Goal: Transaction & Acquisition: Register for event/course

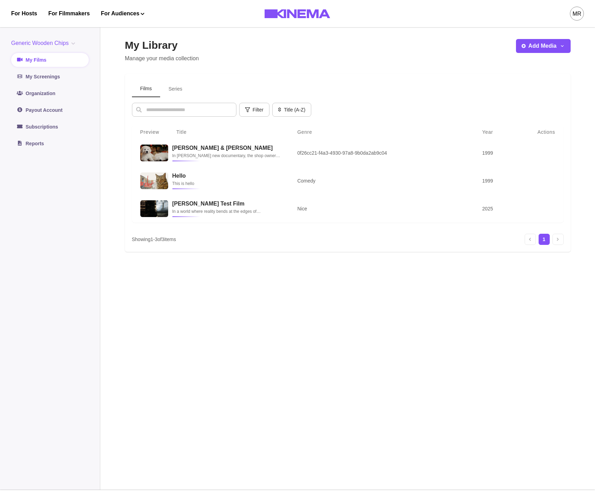
click at [572, 18] on div "MR" at bounding box center [577, 14] width 14 height 14
click at [531, 99] on div "Account Settings" at bounding box center [541, 99] width 76 height 20
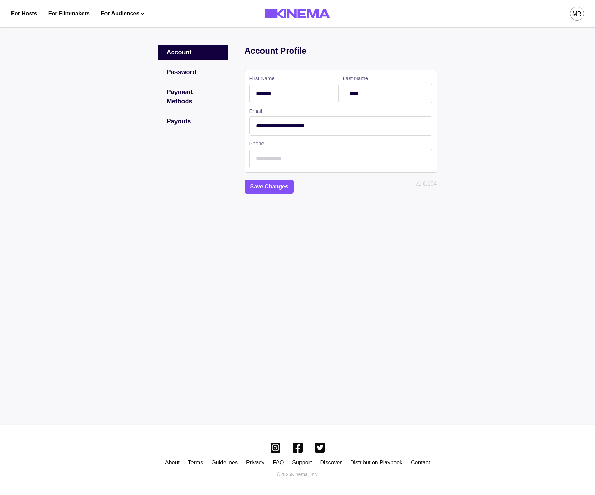
click at [184, 114] on div "Payouts" at bounding box center [193, 122] width 70 height 16
click at [194, 116] on div "Payouts" at bounding box center [193, 122] width 70 height 16
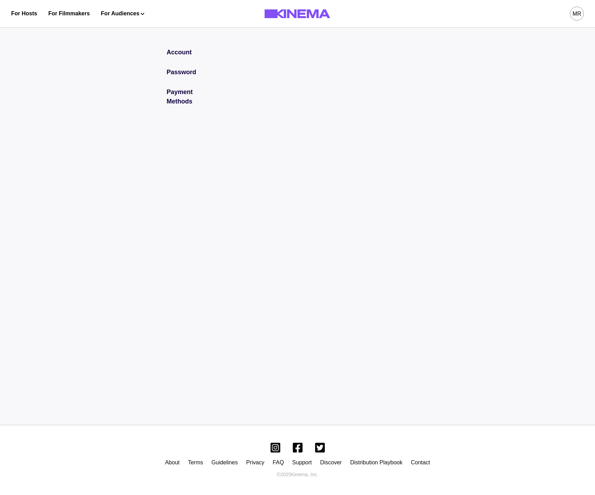
click at [179, 89] on div "Payment Methods" at bounding box center [193, 96] width 70 height 25
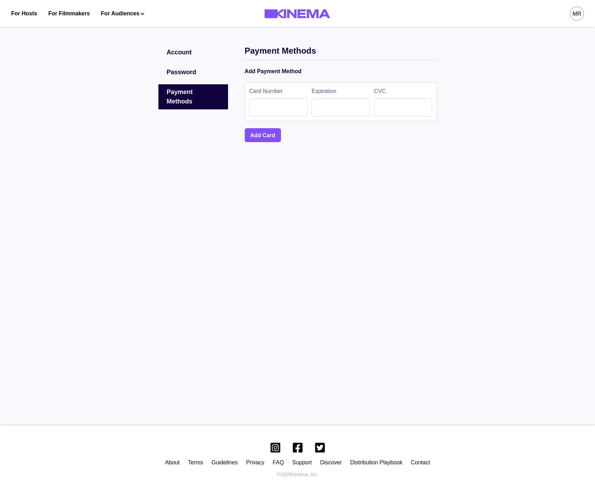
drag, startPoint x: 198, startPoint y: 80, endPoint x: 194, endPoint y: 72, distance: 10.0
click at [198, 80] on div "Account Password Payment Methods" at bounding box center [193, 91] width 70 height 92
click at [194, 72] on div "Password" at bounding box center [193, 72] width 70 height 16
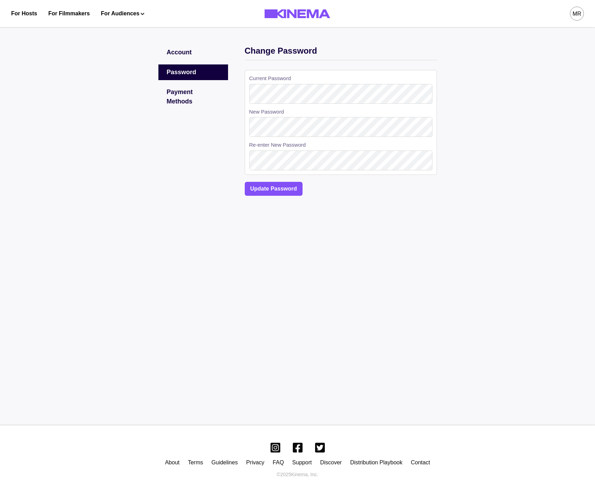
click at [192, 53] on div "Account" at bounding box center [193, 53] width 70 height 16
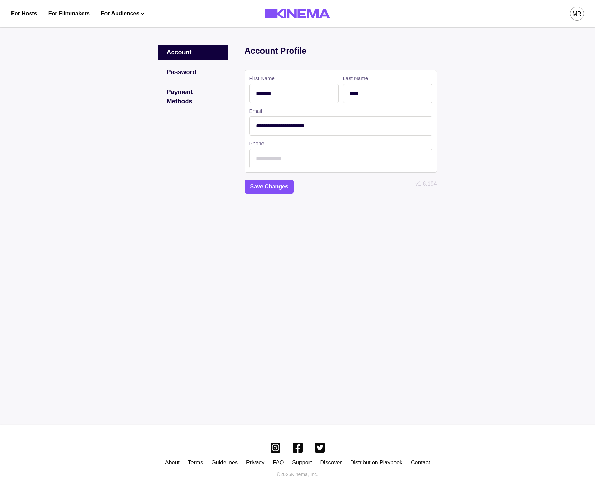
click at [200, 72] on div "Password" at bounding box center [193, 72] width 70 height 16
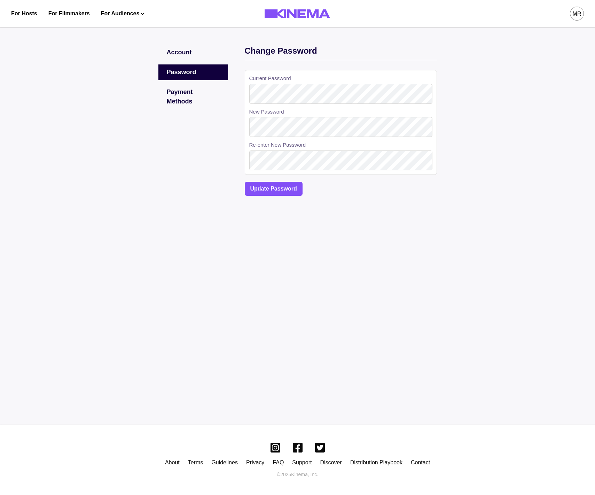
click at [177, 96] on div "Payment Methods" at bounding box center [193, 96] width 70 height 25
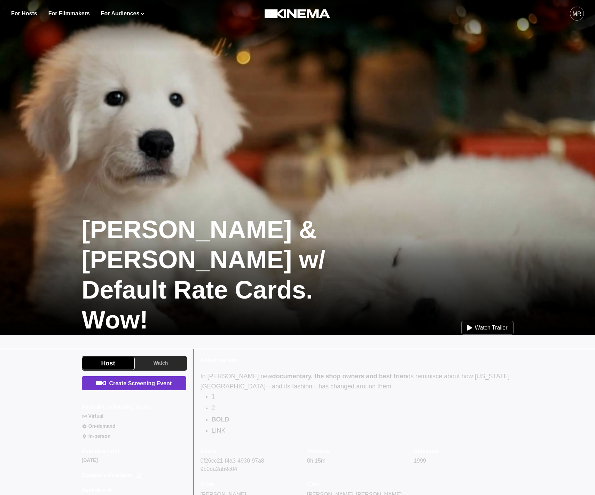
click at [172, 386] on link "Create Screening Event" at bounding box center [134, 383] width 104 height 14
click at [155, 384] on link "Create Screening Event" at bounding box center [134, 383] width 104 height 14
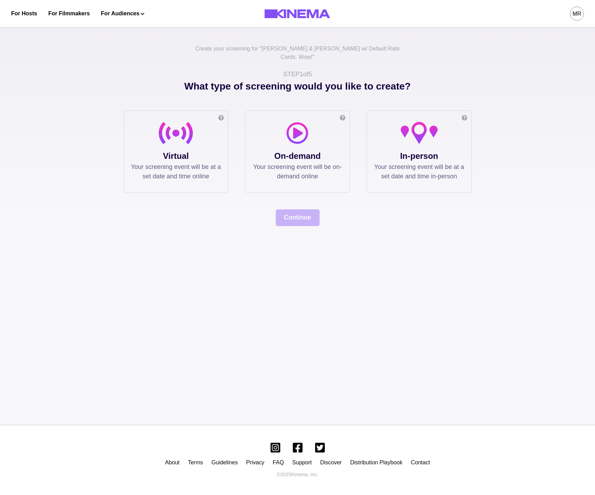
click at [173, 185] on div "What type of screening would you like to create? Online screening Watch the fil…" at bounding box center [298, 152] width 348 height 147
drag, startPoint x: 179, startPoint y: 151, endPoint x: 186, endPoint y: 156, distance: 8.7
click at [179, 151] on p "Virtual" at bounding box center [176, 156] width 90 height 13
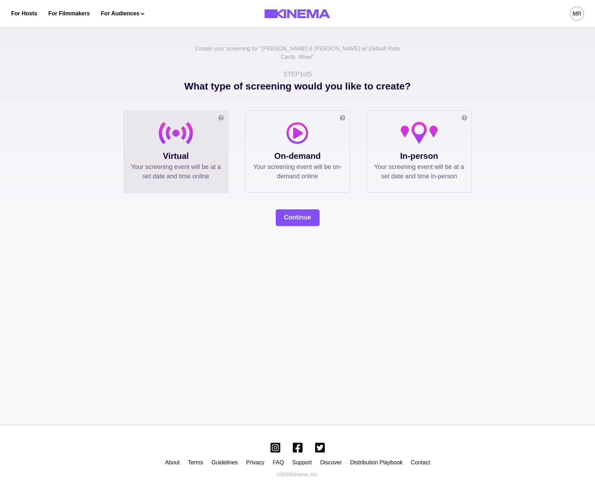
click at [286, 198] on div "What type of screening would you like to create? Online screening Watch the fil…" at bounding box center [298, 152] width 348 height 147
click at [300, 210] on button "Continue" at bounding box center [298, 217] width 44 height 17
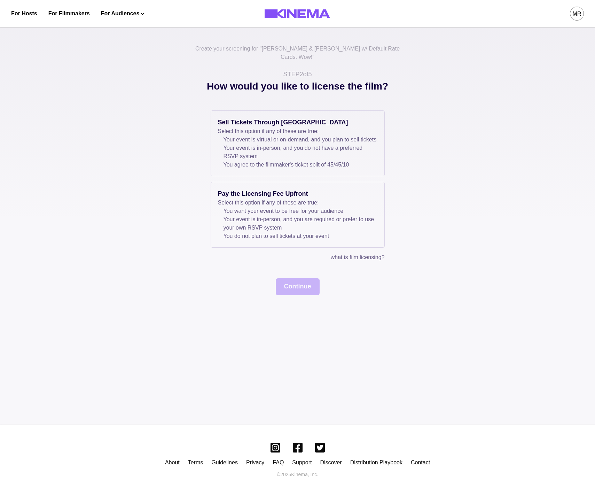
click at [247, 177] on div "Sell Tickets Through Kinema Select this option if any of these are true: Your e…" at bounding box center [298, 185] width 174 height 151
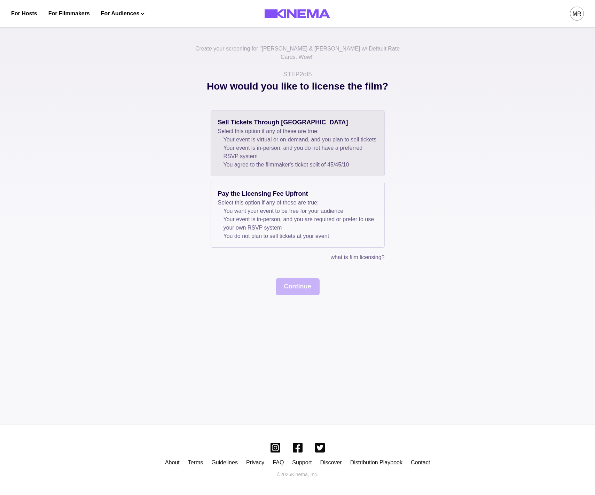
drag, startPoint x: 250, startPoint y: 164, endPoint x: 261, endPoint y: 170, distance: 12.3
click at [250, 164] on li "You agree to the filmmaker's ticket split of 45 / 45 / 10" at bounding box center [301, 165] width 154 height 8
drag, startPoint x: 577, startPoint y: 2, endPoint x: 578, endPoint y: 10, distance: 7.7
click at [577, 3] on button "MR" at bounding box center [577, 13] width 14 height 27
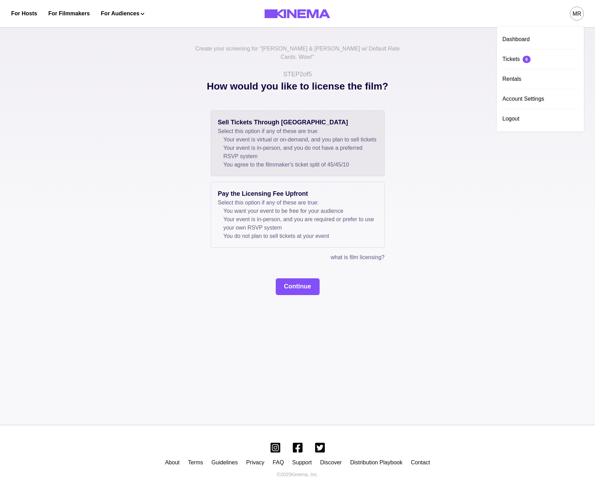
click at [578, 10] on div "MR" at bounding box center [577, 14] width 9 height 8
drag, startPoint x: 519, startPoint y: 119, endPoint x: 247, endPoint y: 123, distance: 272.4
click at [519, 119] on div "Logout" at bounding box center [541, 119] width 76 height 20
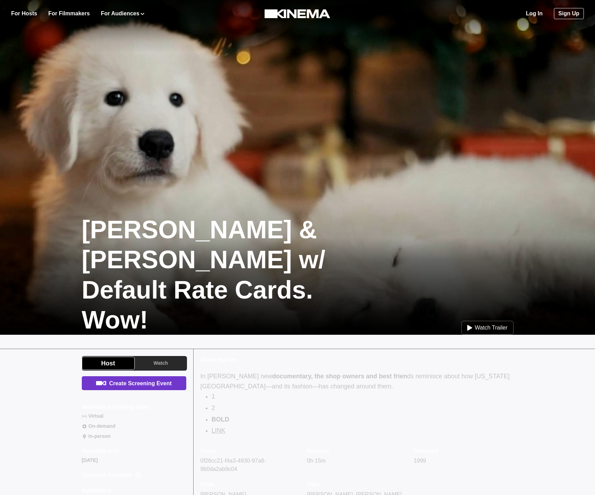
click at [135, 382] on link "Create Screening Event" at bounding box center [134, 383] width 104 height 14
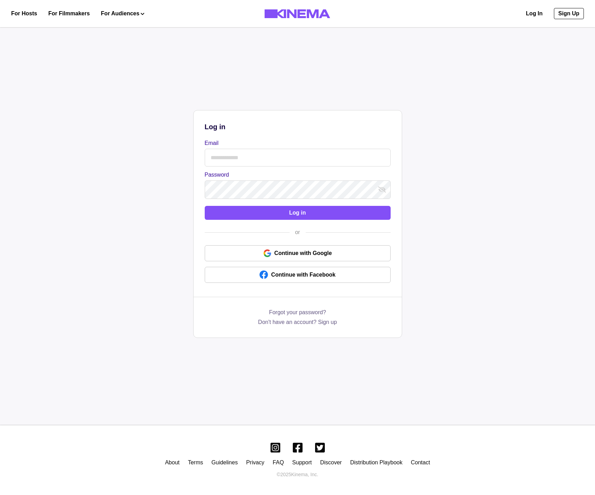
drag, startPoint x: 233, startPoint y: 138, endPoint x: 256, endPoint y: 156, distance: 29.5
click at [233, 139] on label "Email" at bounding box center [296, 143] width 182 height 8
drag, startPoint x: 324, startPoint y: 330, endPoint x: 324, endPoint y: 325, distance: 4.9
click at [324, 328] on div "Forgot your password? Don't have an account? Sign up" at bounding box center [298, 317] width 208 height 40
click at [324, 325] on link "Don't have an account? Sign up" at bounding box center [297, 322] width 79 height 8
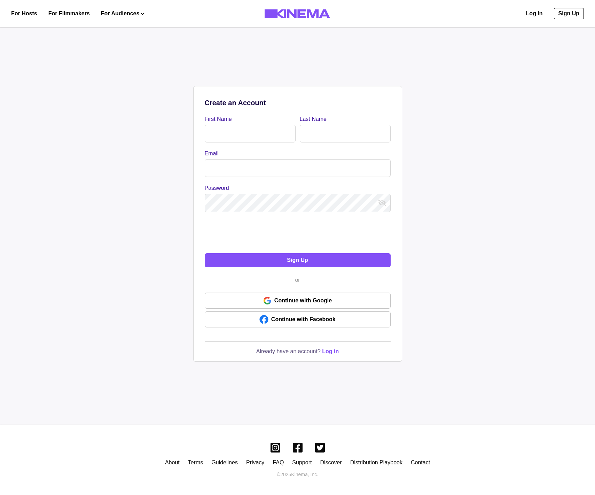
click at [243, 125] on input "First Name" at bounding box center [250, 134] width 91 height 18
click at [248, 131] on input "First Name" at bounding box center [250, 134] width 91 height 18
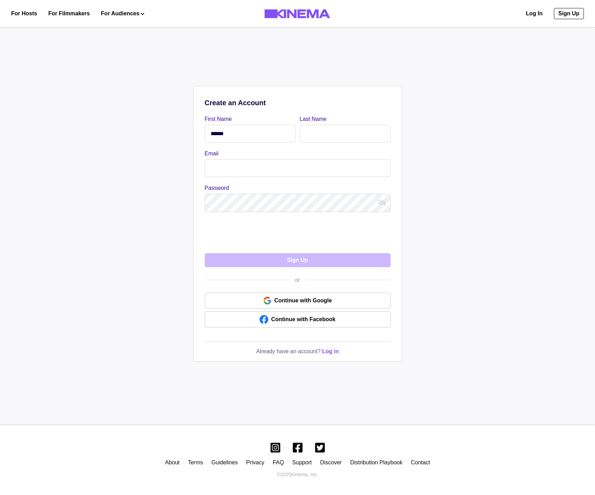
type input "******"
click at [347, 133] on input "Last Name" at bounding box center [345, 134] width 91 height 18
type input "****"
drag, startPoint x: 212, startPoint y: 160, endPoint x: 281, endPoint y: 175, distance: 70.6
click at [220, 164] on input "Email" at bounding box center [298, 168] width 186 height 18
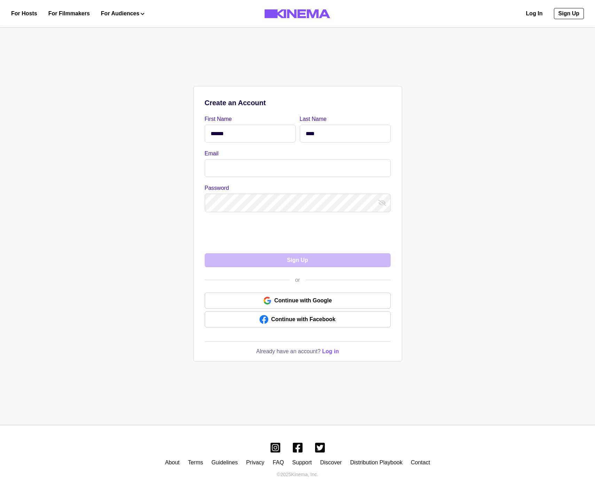
drag, startPoint x: 208, startPoint y: 164, endPoint x: 219, endPoint y: 165, distance: 11.2
click at [213, 165] on input "Email" at bounding box center [298, 168] width 186 height 18
type input "**********"
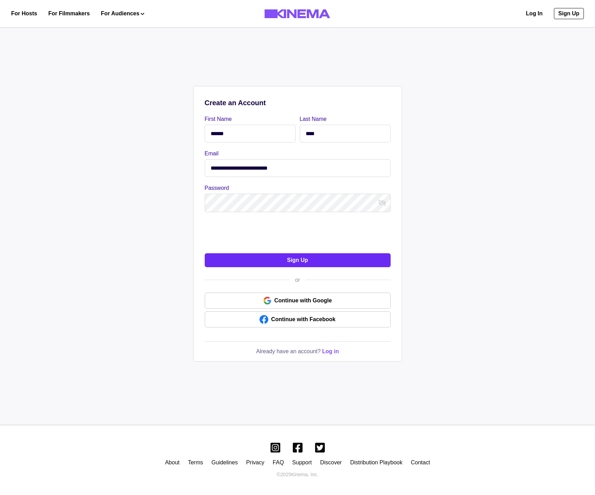
click at [312, 266] on button "Sign Up" at bounding box center [298, 260] width 186 height 14
